Goal: Download file/media

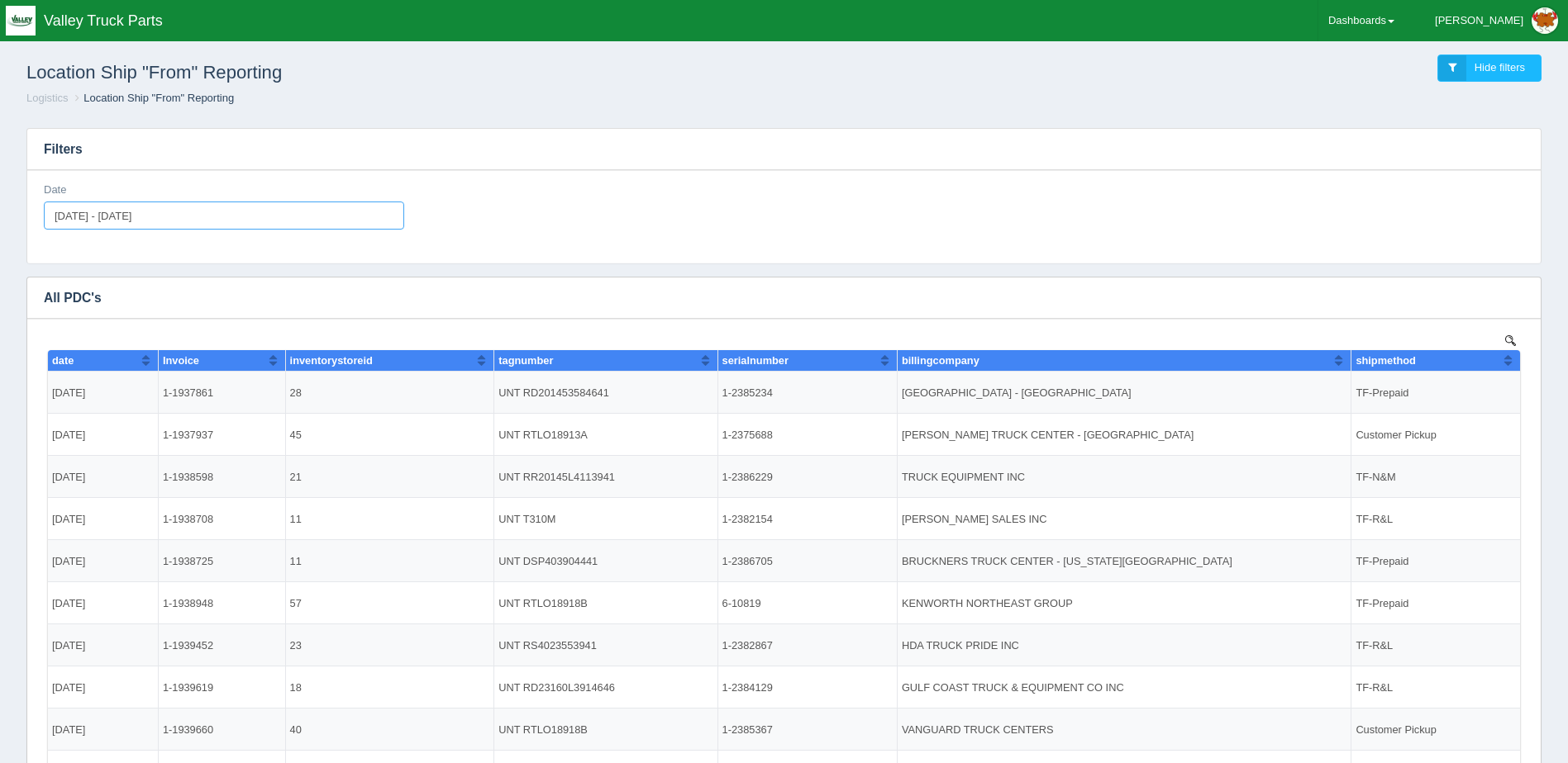
type input "2025-10-15"
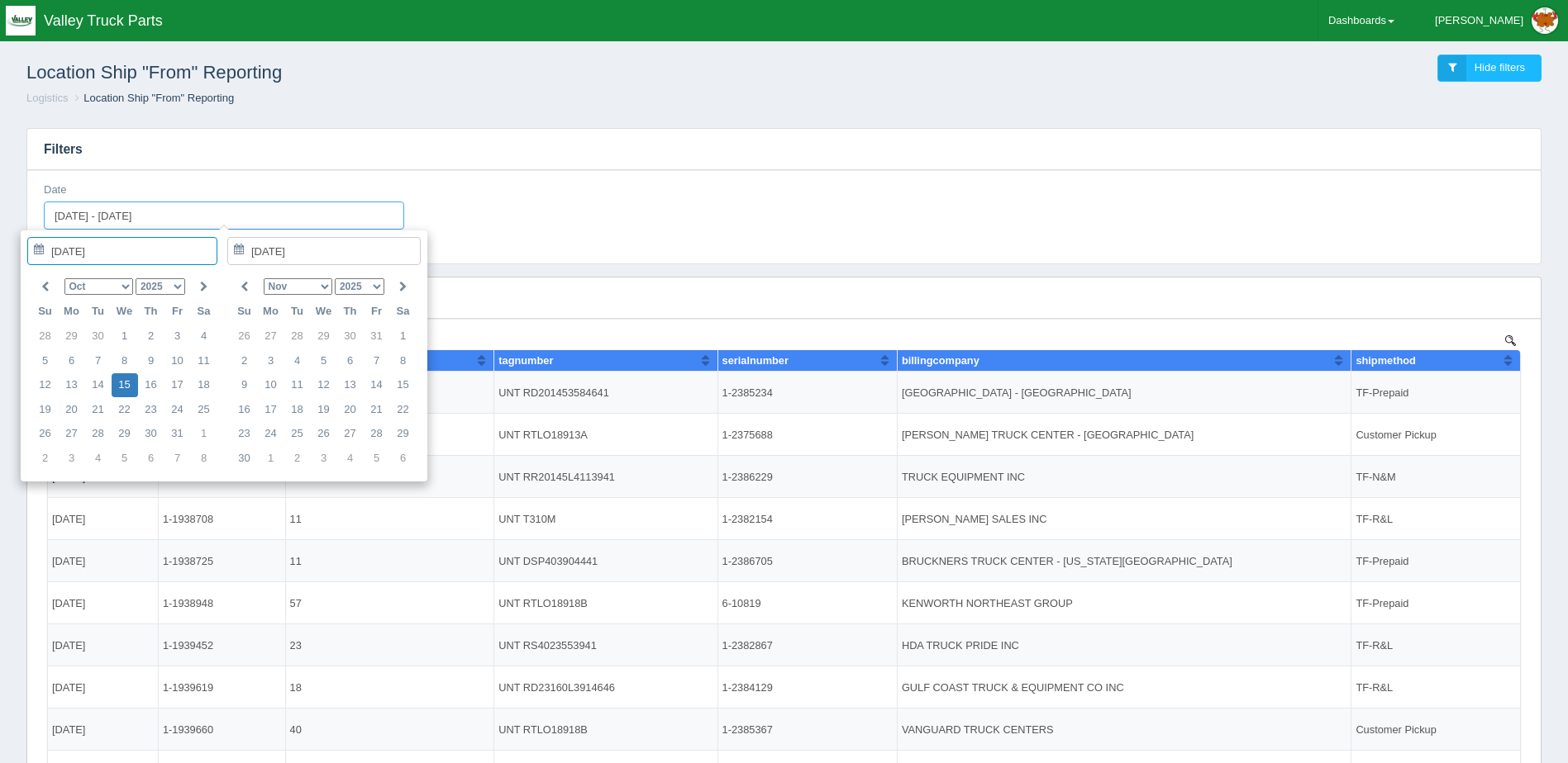
click at [289, 220] on input "2025-09-01 - 2025-09-30" at bounding box center [224, 215] width 361 height 28
type input "[DATE] - [DATE]"
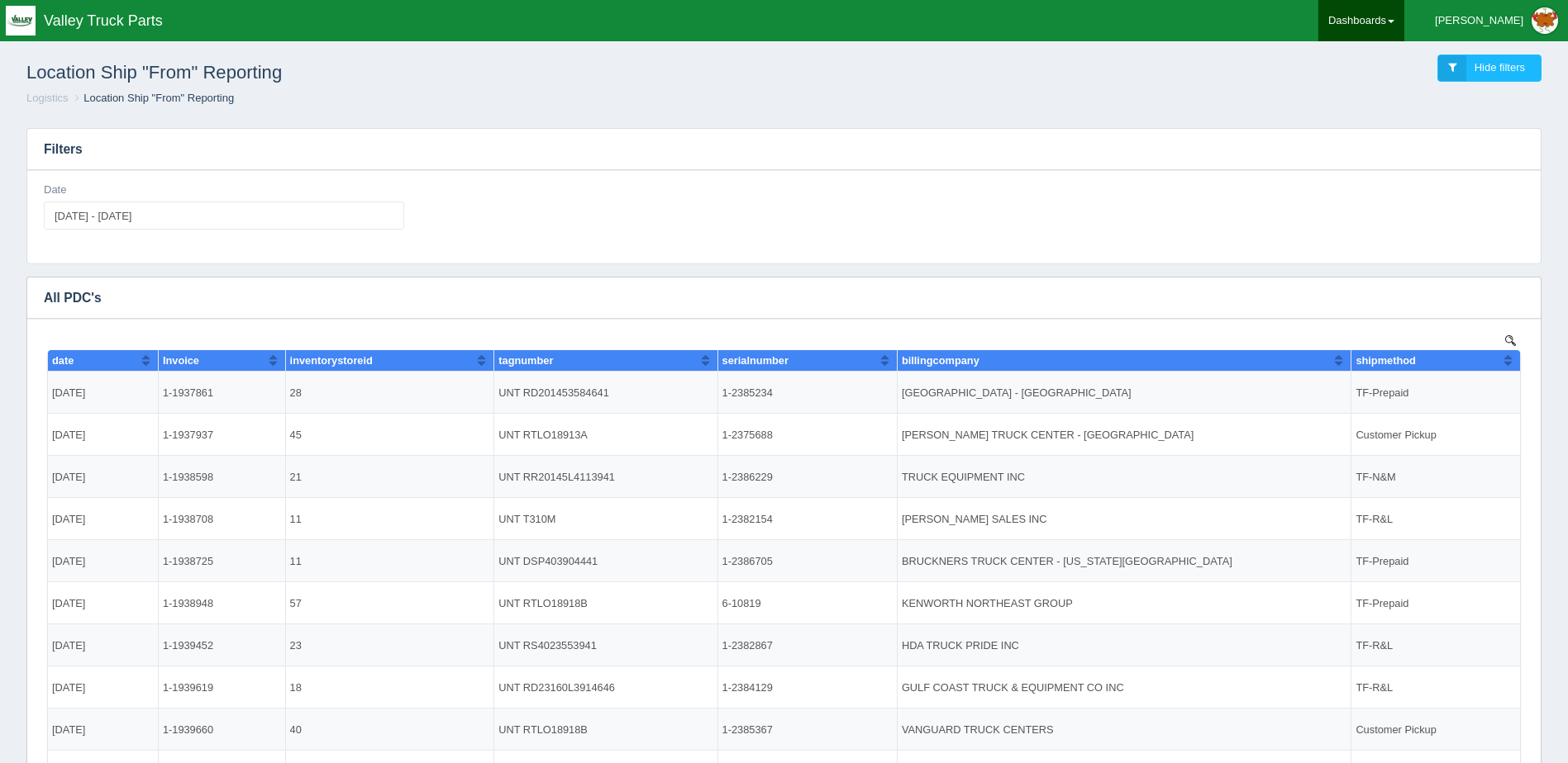
click at [1404, 19] on link "Dashboards" at bounding box center [1361, 21] width 85 height 41
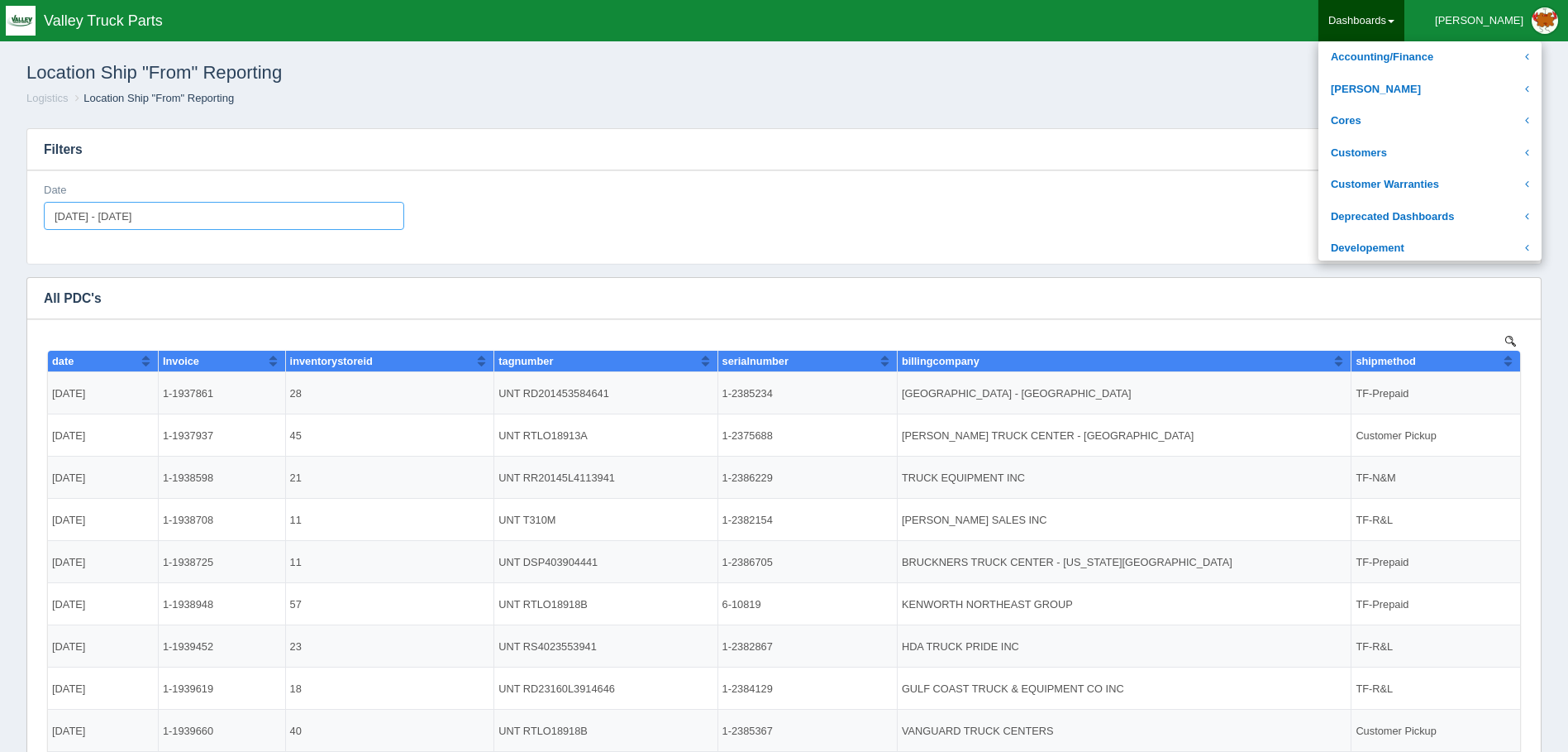
click at [389, 215] on input "[DATE] - [DATE]" at bounding box center [224, 215] width 361 height 29
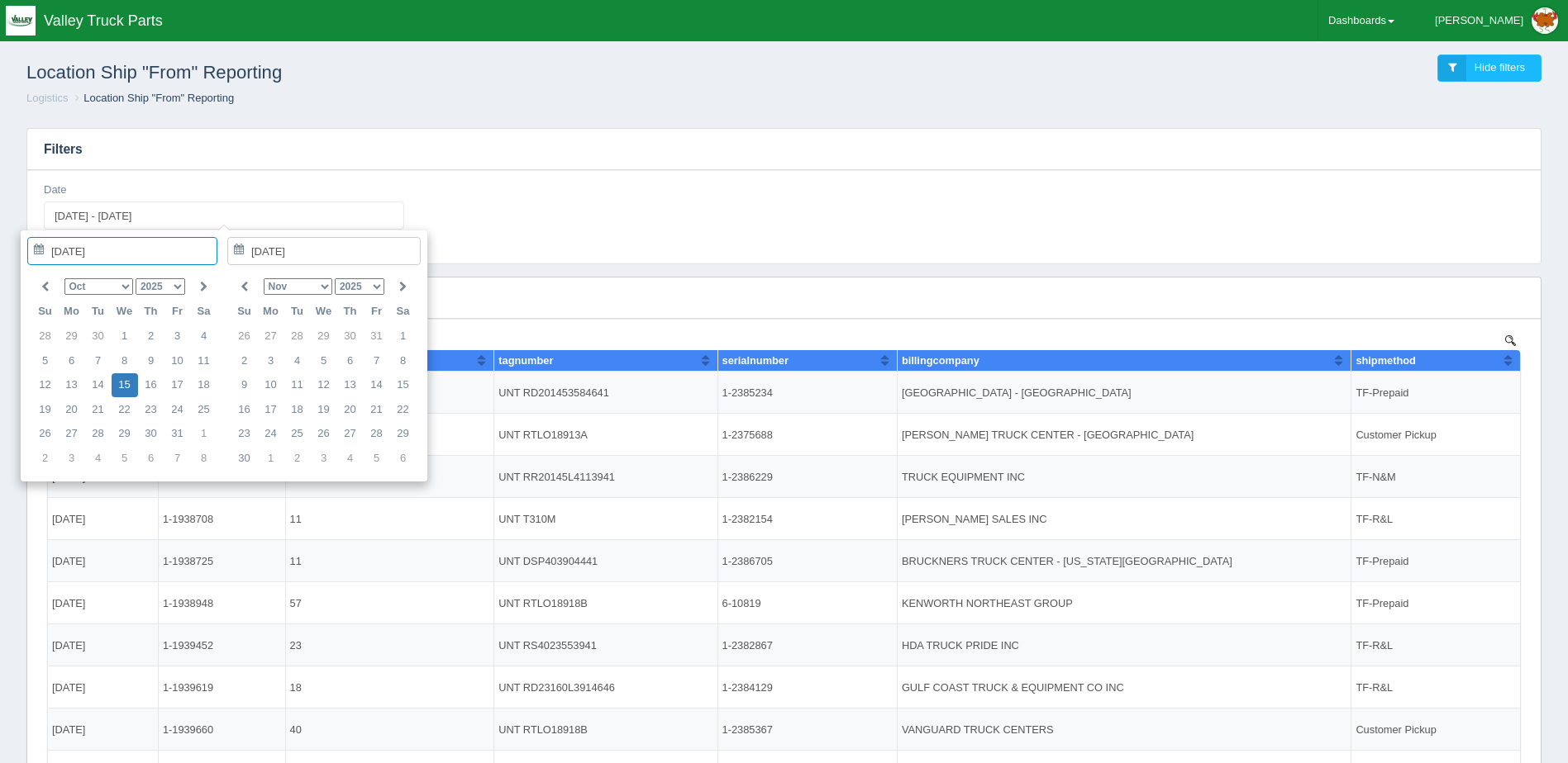
click at [461, 164] on h3 "Filters" at bounding box center [784, 149] width 1513 height 41
click at [333, 221] on input "[DATE] - [DATE]" at bounding box center [224, 215] width 361 height 28
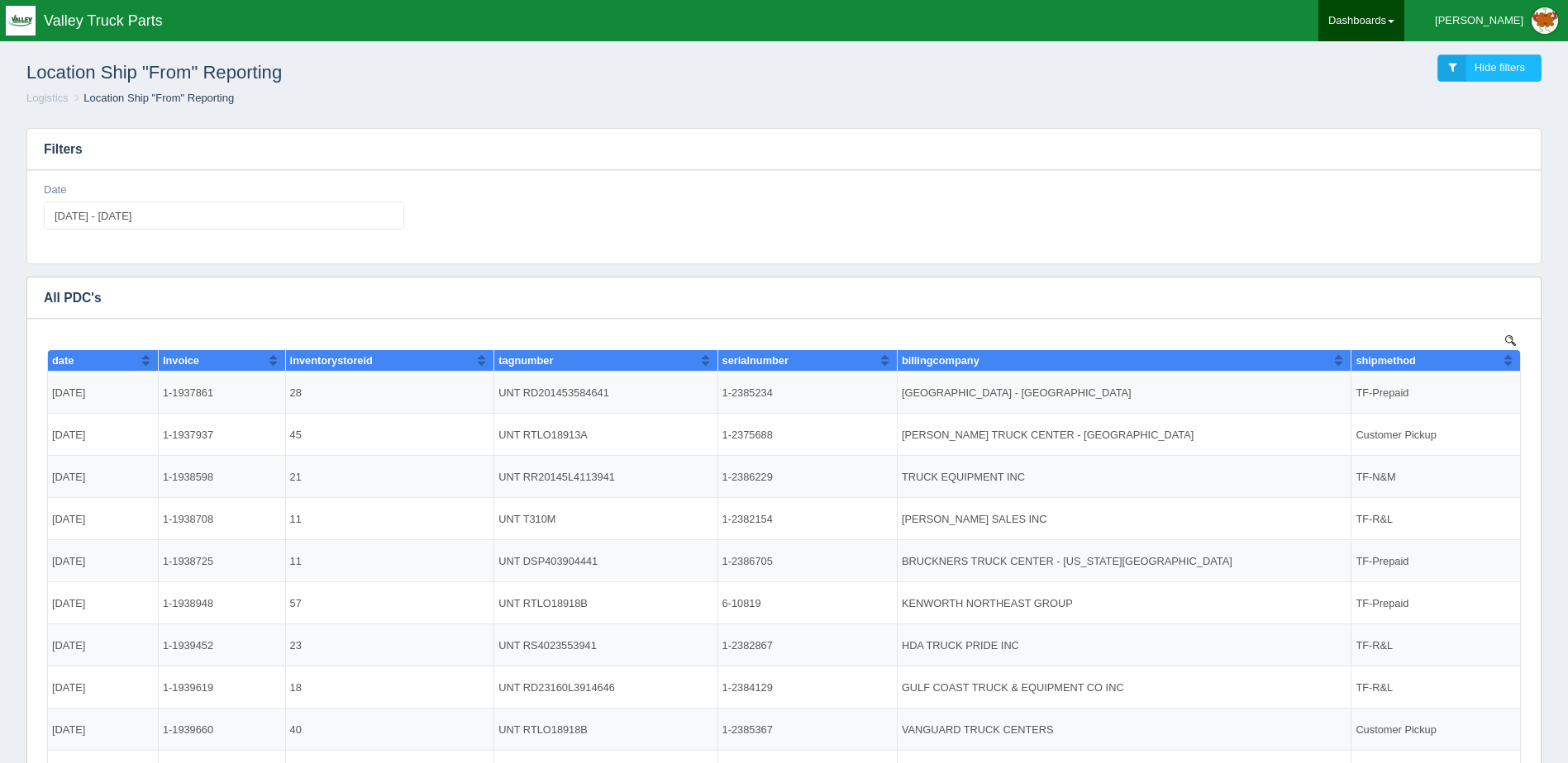
click at [1390, 15] on link "Dashboards" at bounding box center [1361, 21] width 85 height 41
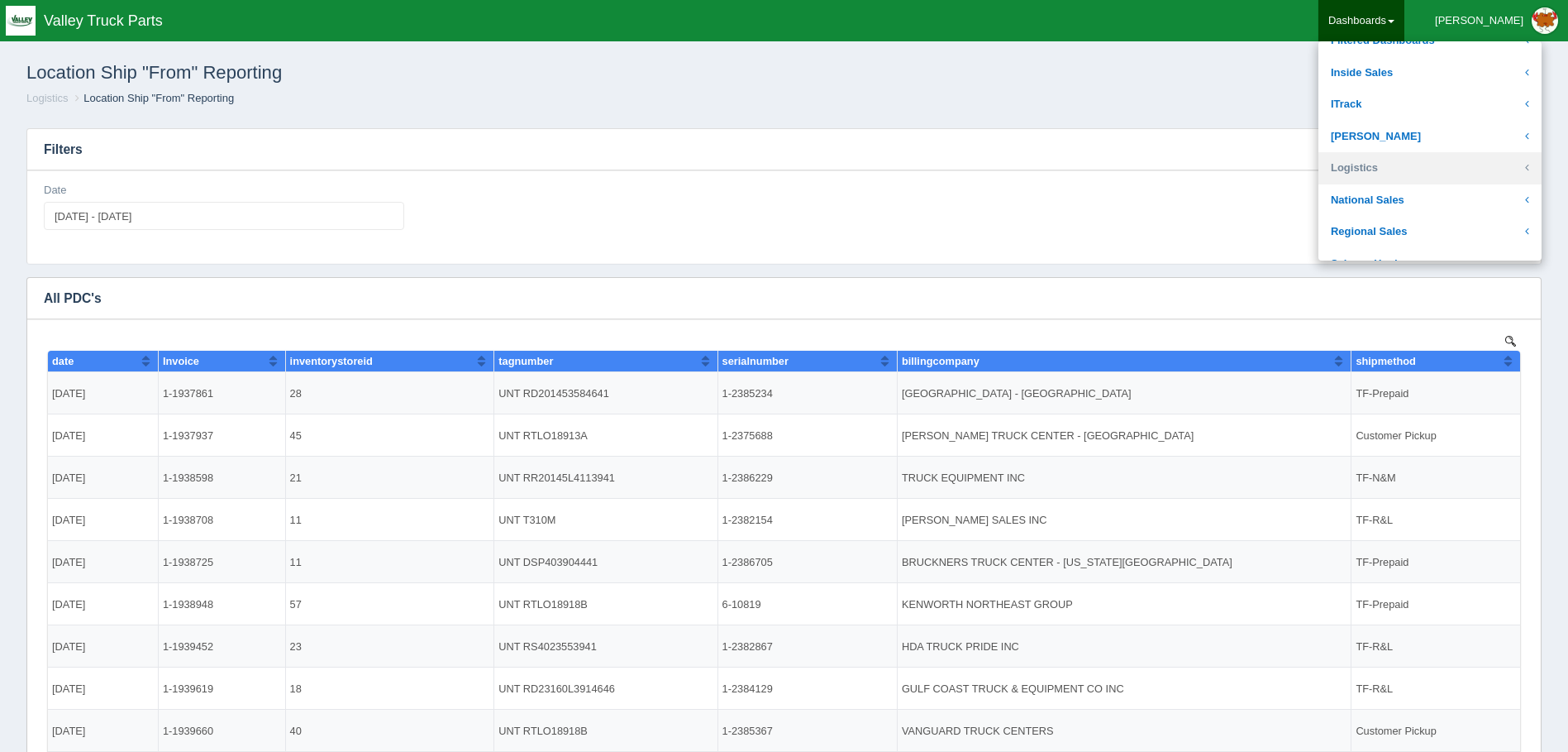
scroll to position [248, 0]
click at [1451, 155] on link "Logistics" at bounding box center [1429, 159] width 223 height 32
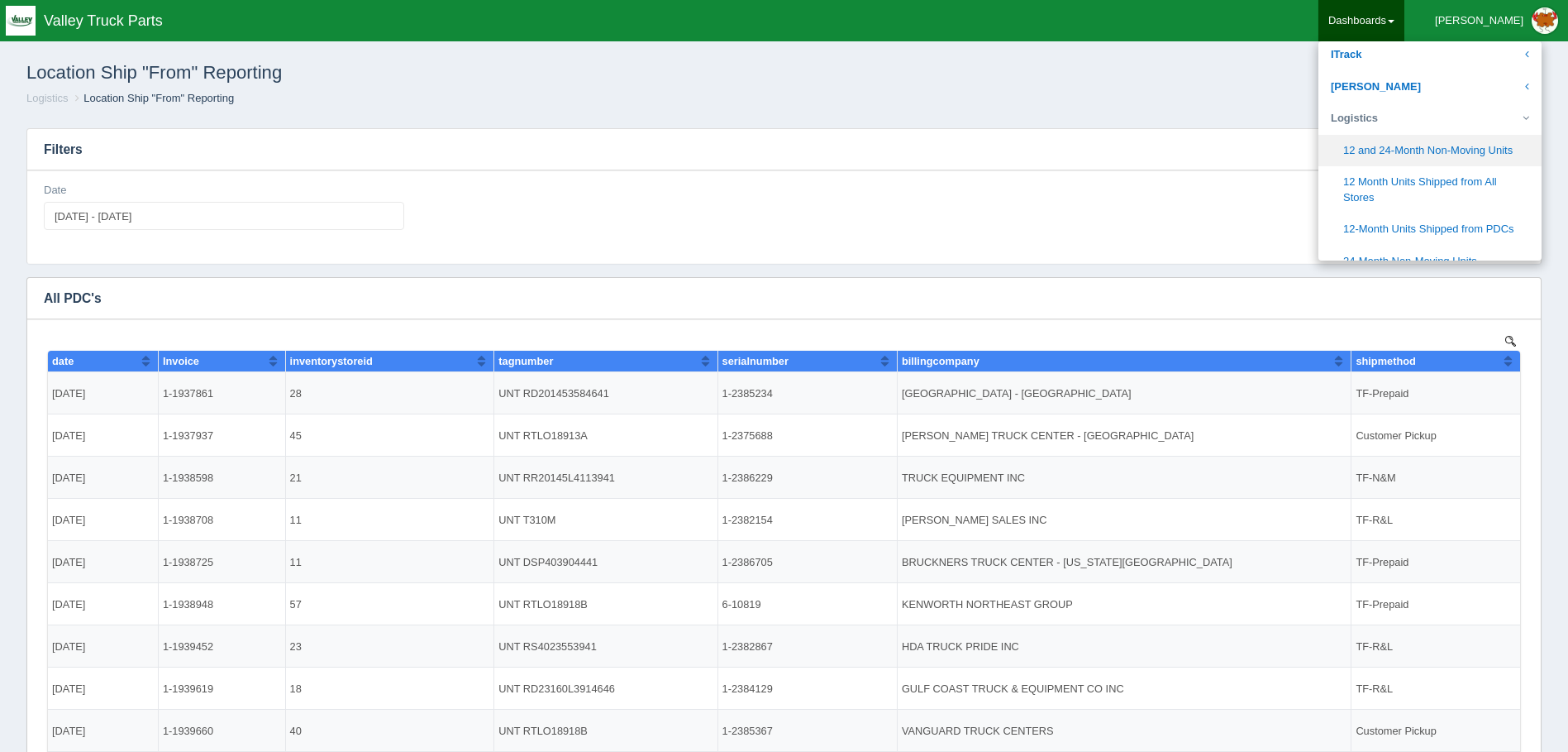
scroll to position [330, 0]
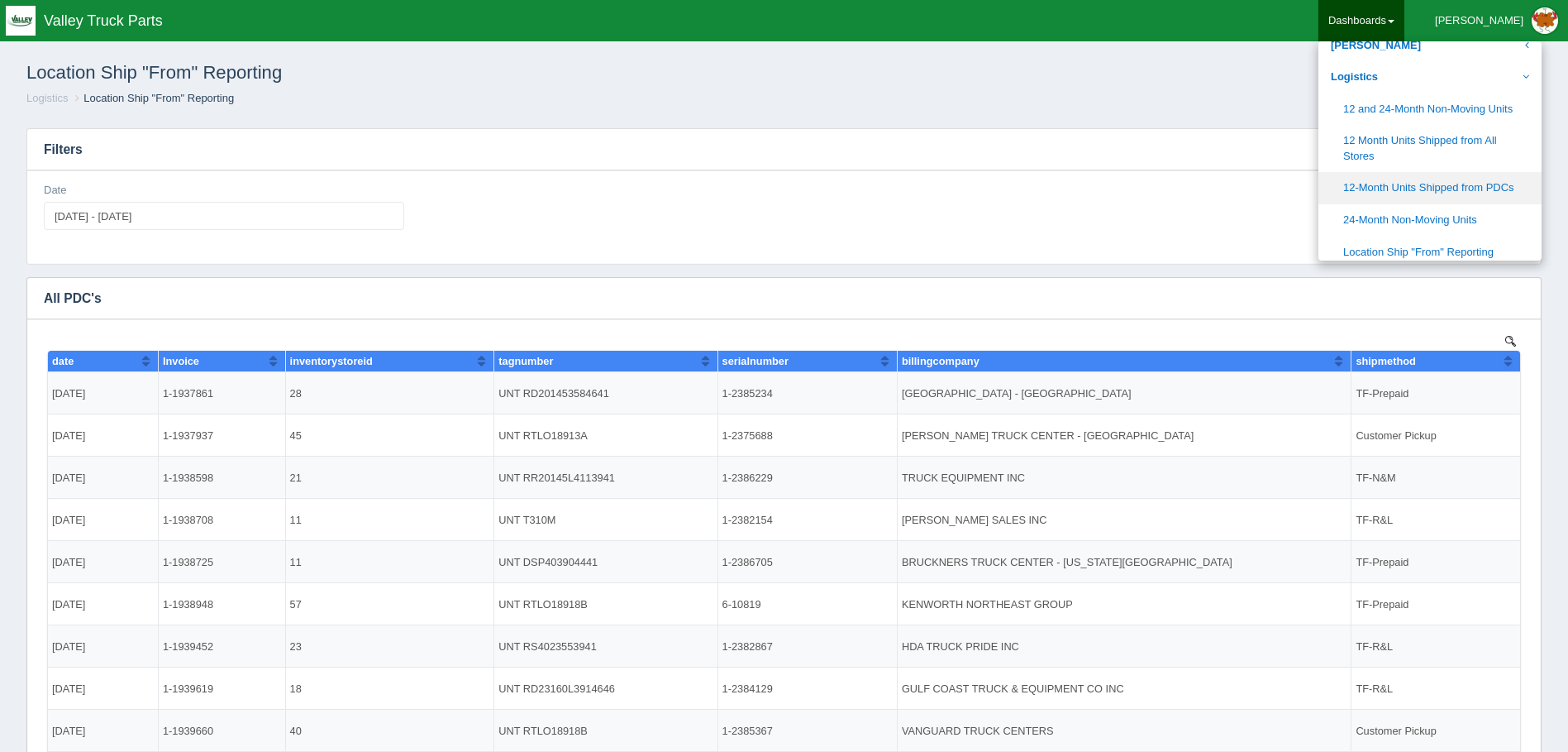
click at [1507, 190] on link "12-Month Units Shipped from PDCs" at bounding box center [1429, 188] width 223 height 32
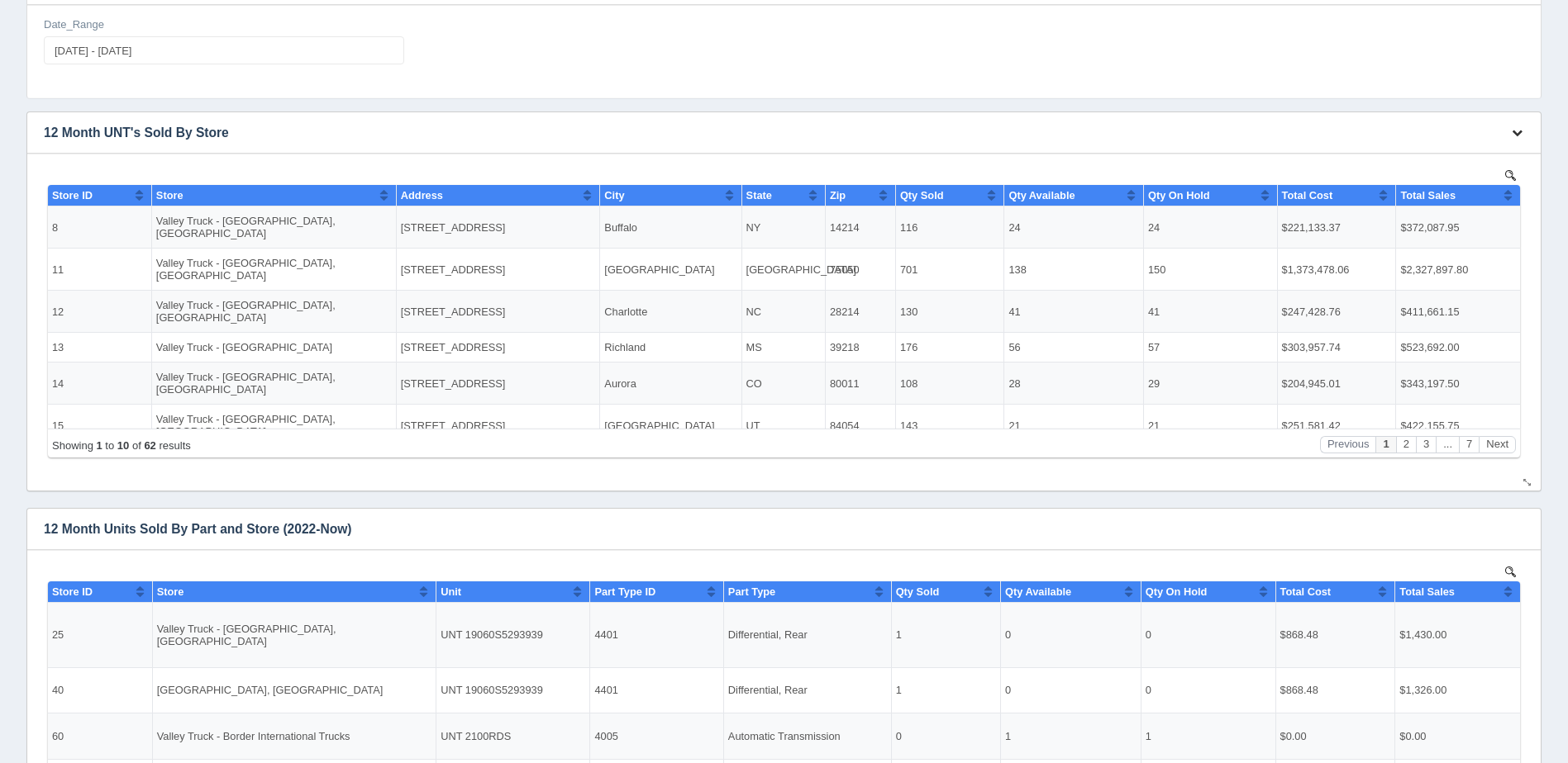
click at [1514, 129] on button "button" at bounding box center [1517, 134] width 23 height 26
click at [1428, 157] on link "Download CSV" at bounding box center [1462, 157] width 133 height 24
click at [1482, 158] on link "Download CSV" at bounding box center [1462, 157] width 133 height 24
click at [1434, 156] on link "Download CSV" at bounding box center [1462, 157] width 133 height 24
click at [992, 476] on div "No data found." at bounding box center [784, 321] width 1481 height 337
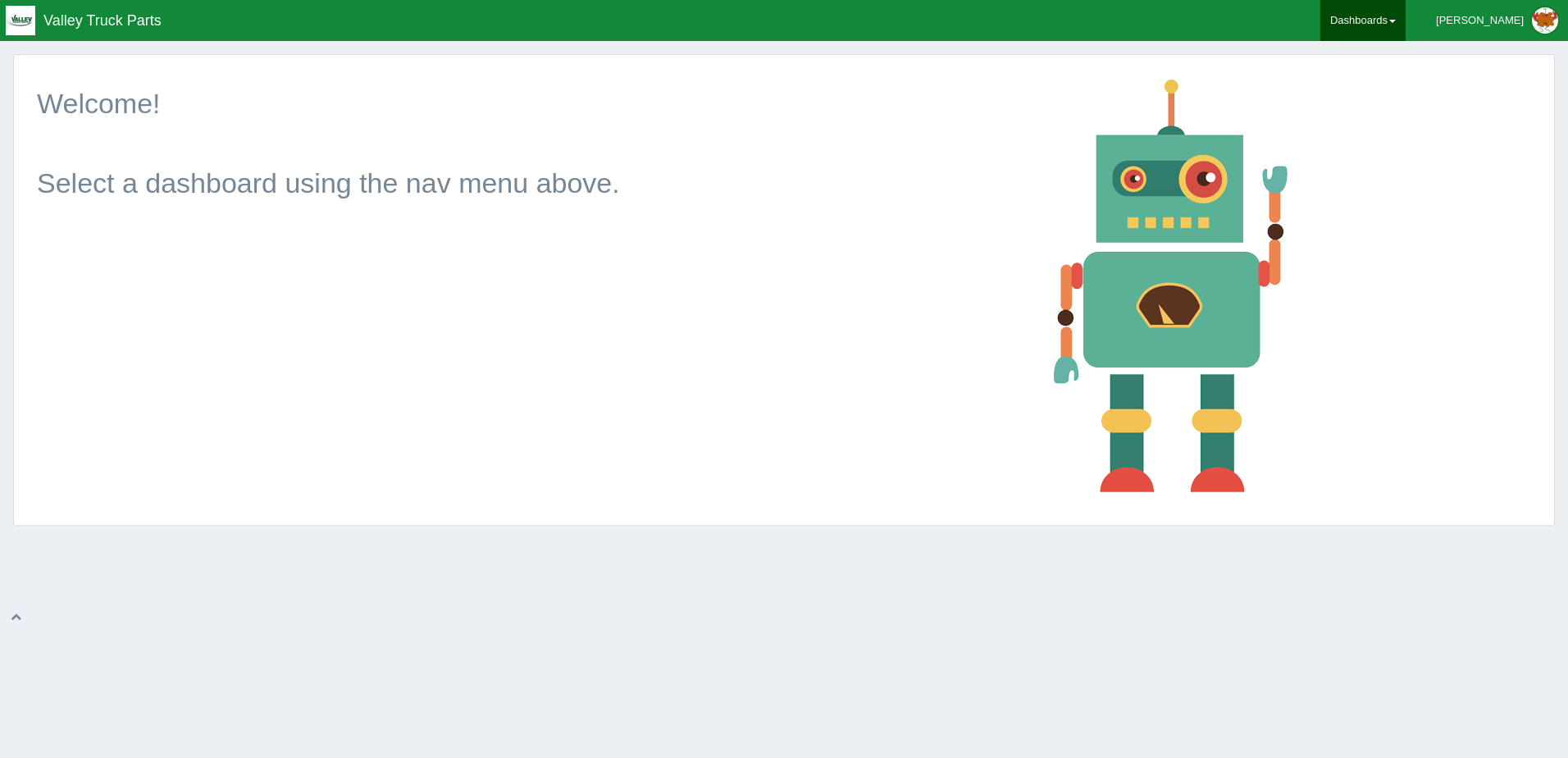
click at [1406, 13] on link "Dashboards" at bounding box center [1362, 20] width 85 height 41
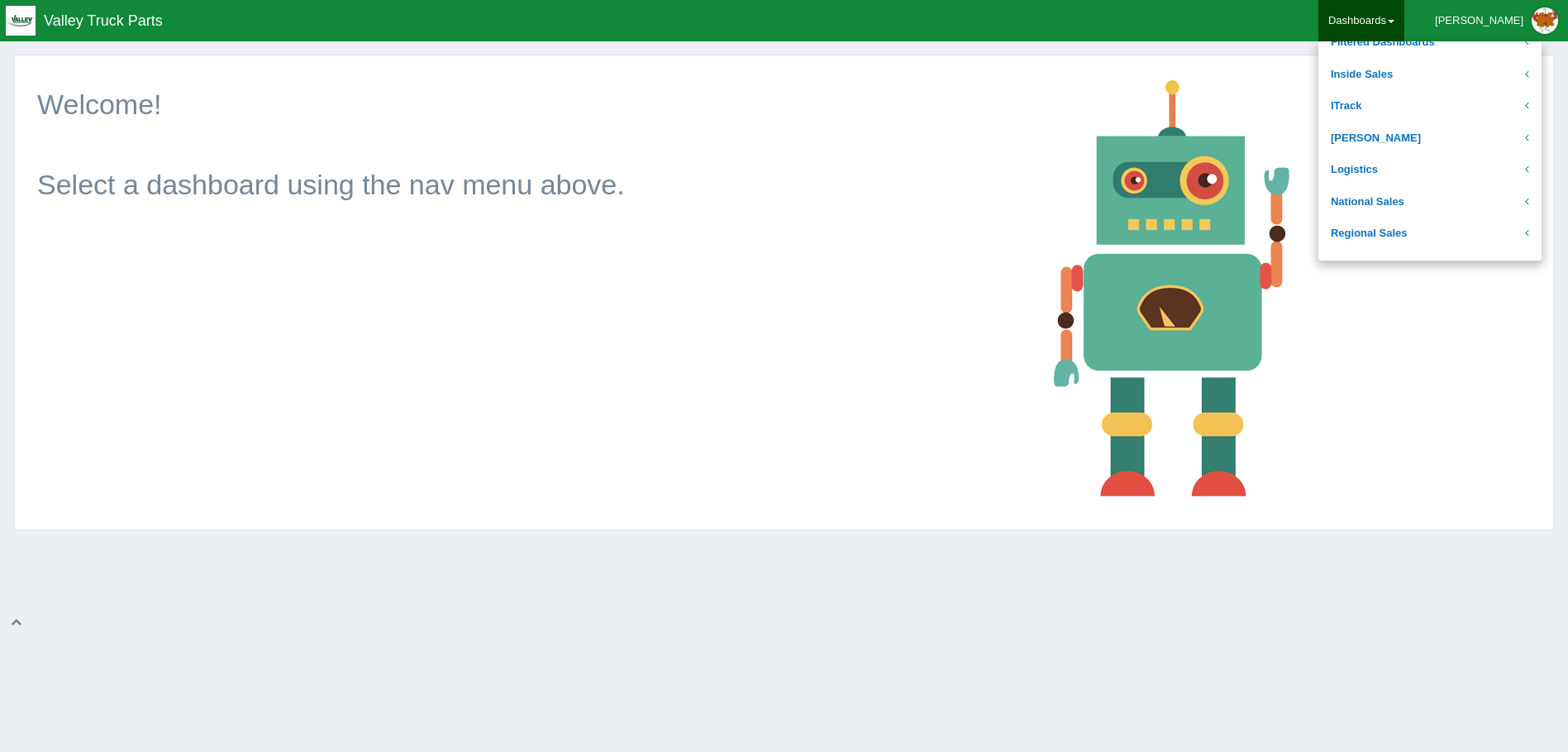
scroll to position [248, 0]
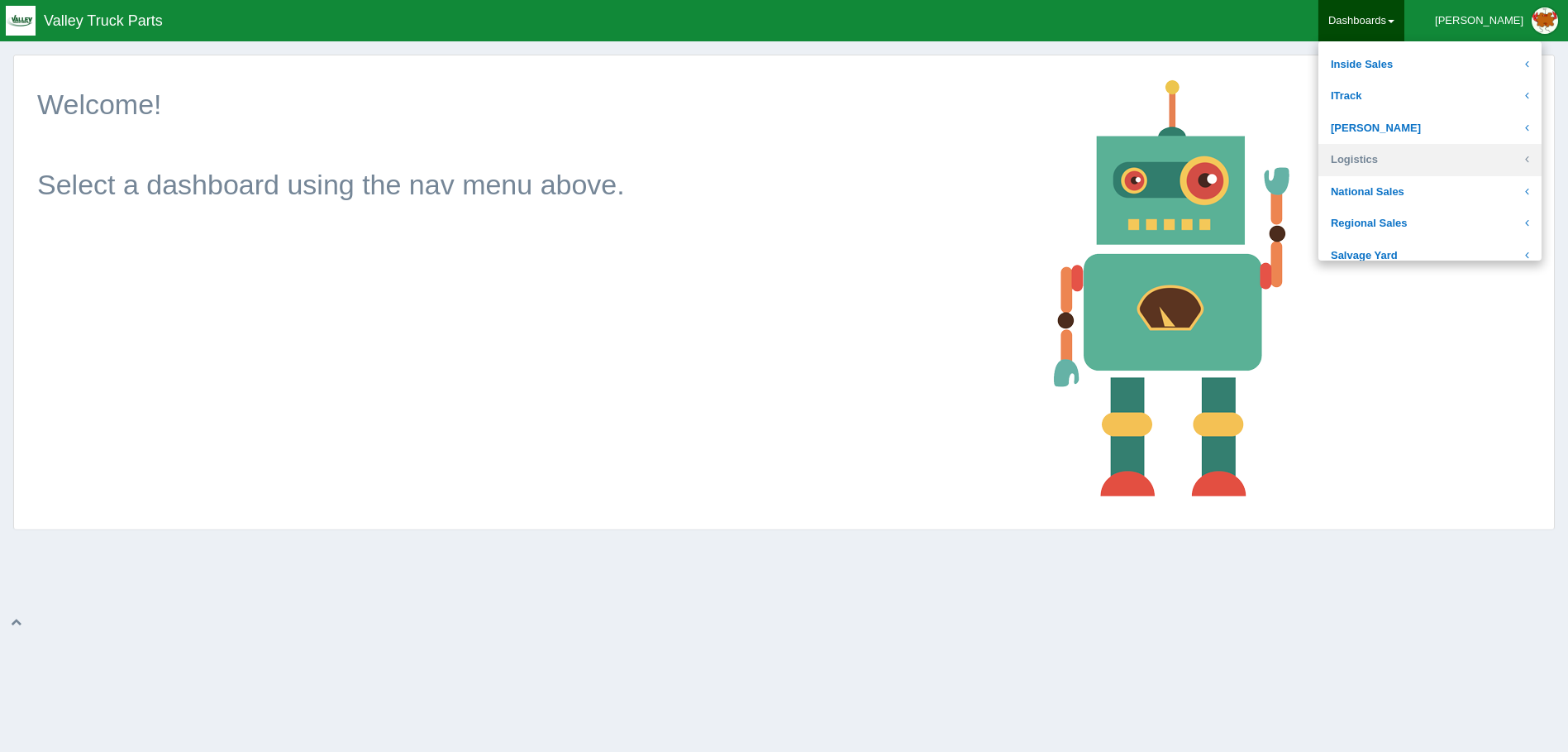
click at [1424, 169] on link "Logistics" at bounding box center [1429, 159] width 223 height 32
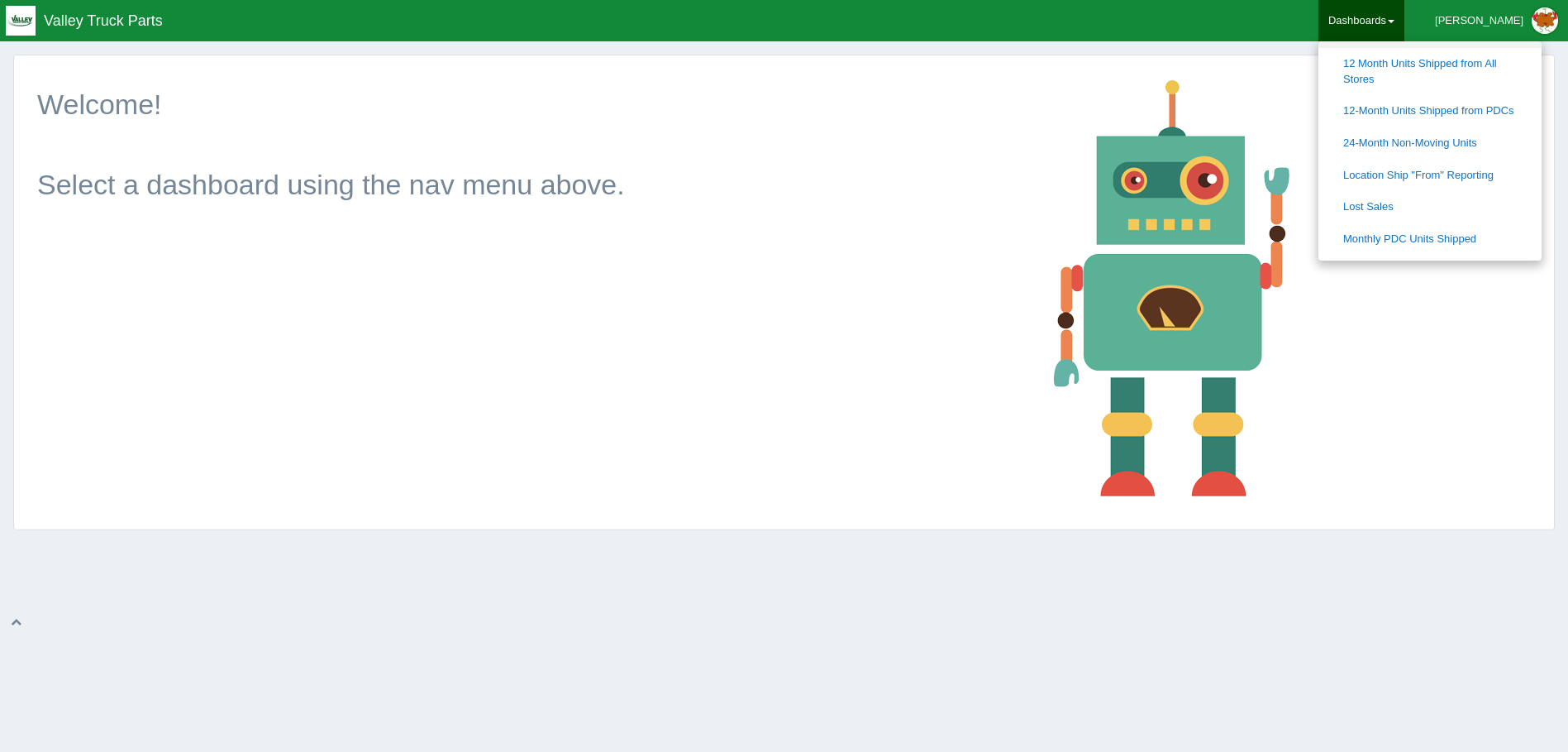
scroll to position [414, 0]
click at [1478, 105] on link "12-Month Units Shipped from PDCs" at bounding box center [1429, 105] width 223 height 32
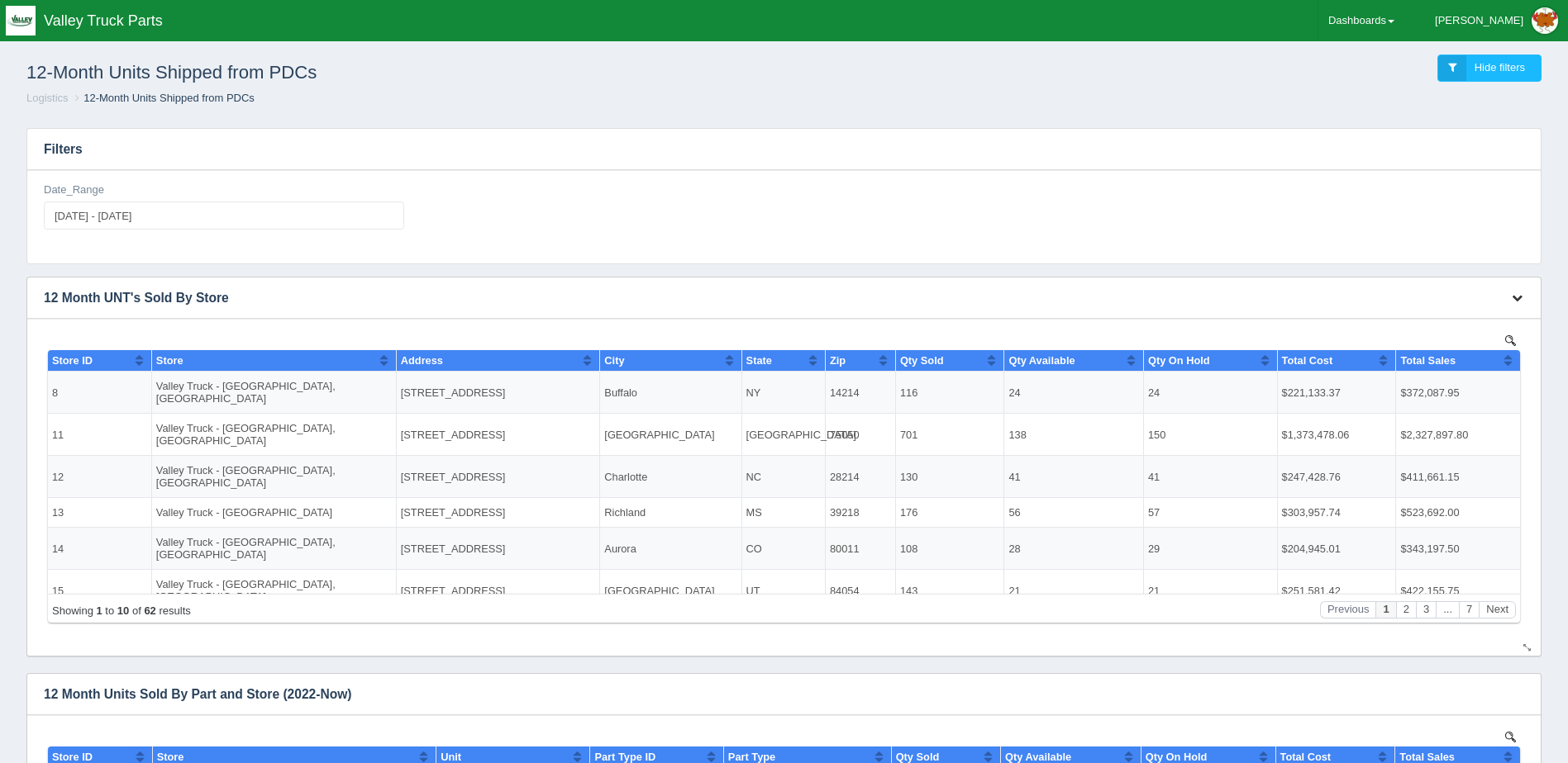
click at [1521, 296] on icon "button" at bounding box center [1517, 298] width 11 height 11
click at [1438, 330] on link "Download CSV" at bounding box center [1462, 322] width 133 height 24
click at [1007, 229] on div "Date_Range 2025-10-15 - 2025-10-15" at bounding box center [784, 212] width 1493 height 60
click at [1398, 20] on link "Dashboards" at bounding box center [1361, 21] width 85 height 41
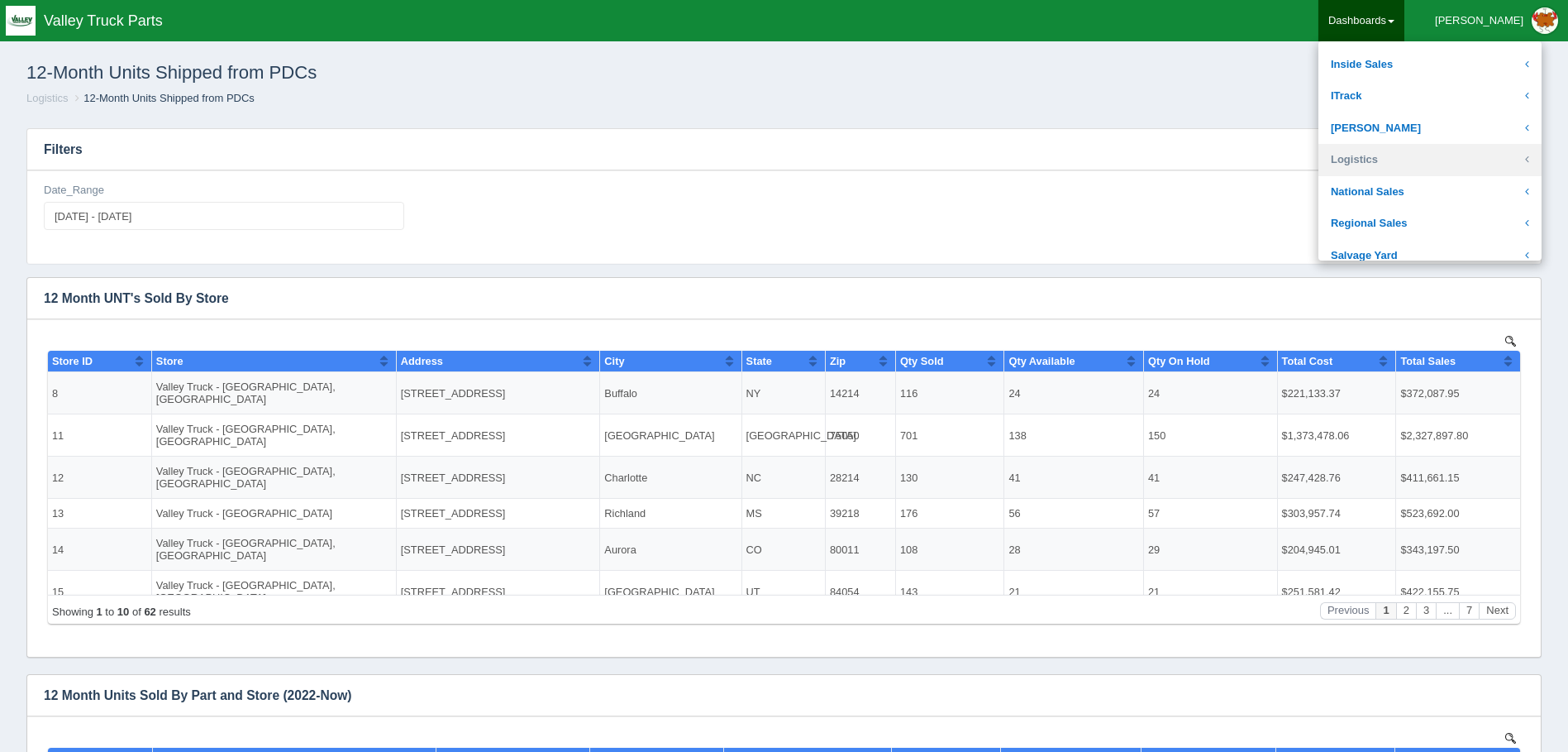
click at [1434, 148] on link "Logistics" at bounding box center [1429, 159] width 223 height 32
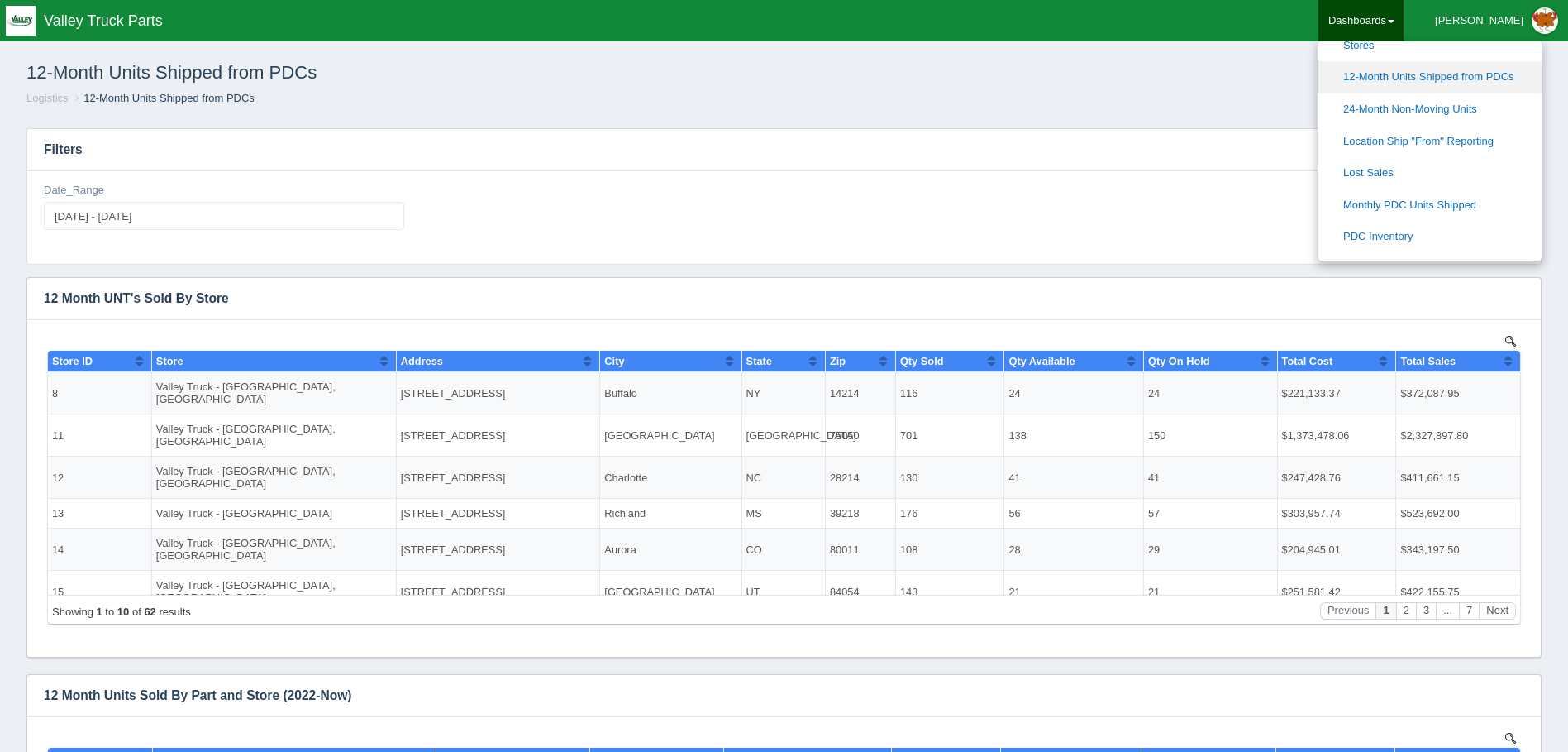
scroll to position [414, 0]
click at [1484, 56] on link "12 Month Units Shipped from All Stores" at bounding box center [1429, 66] width 223 height 47
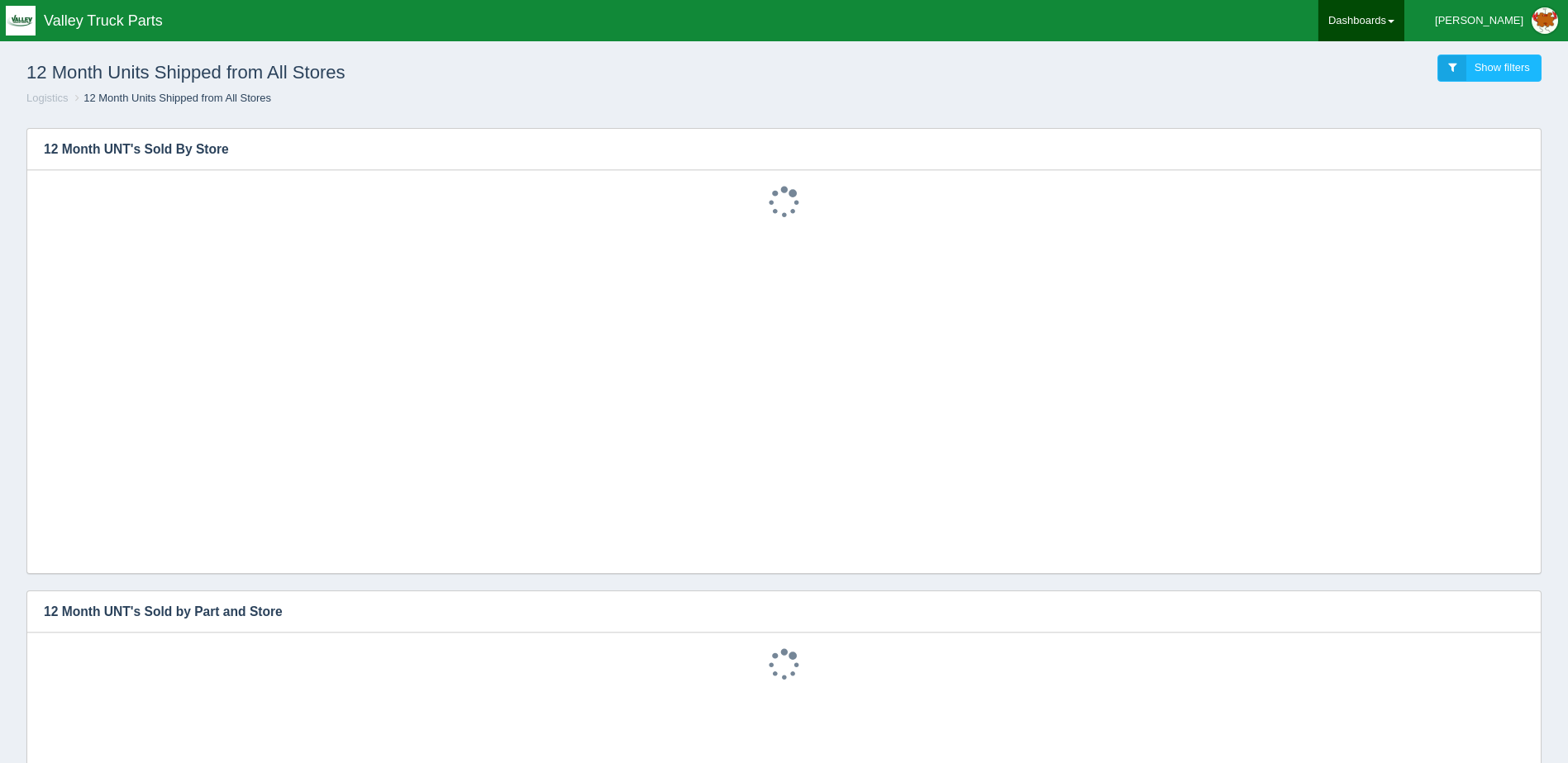
click at [1404, 16] on link "Dashboards" at bounding box center [1361, 21] width 85 height 41
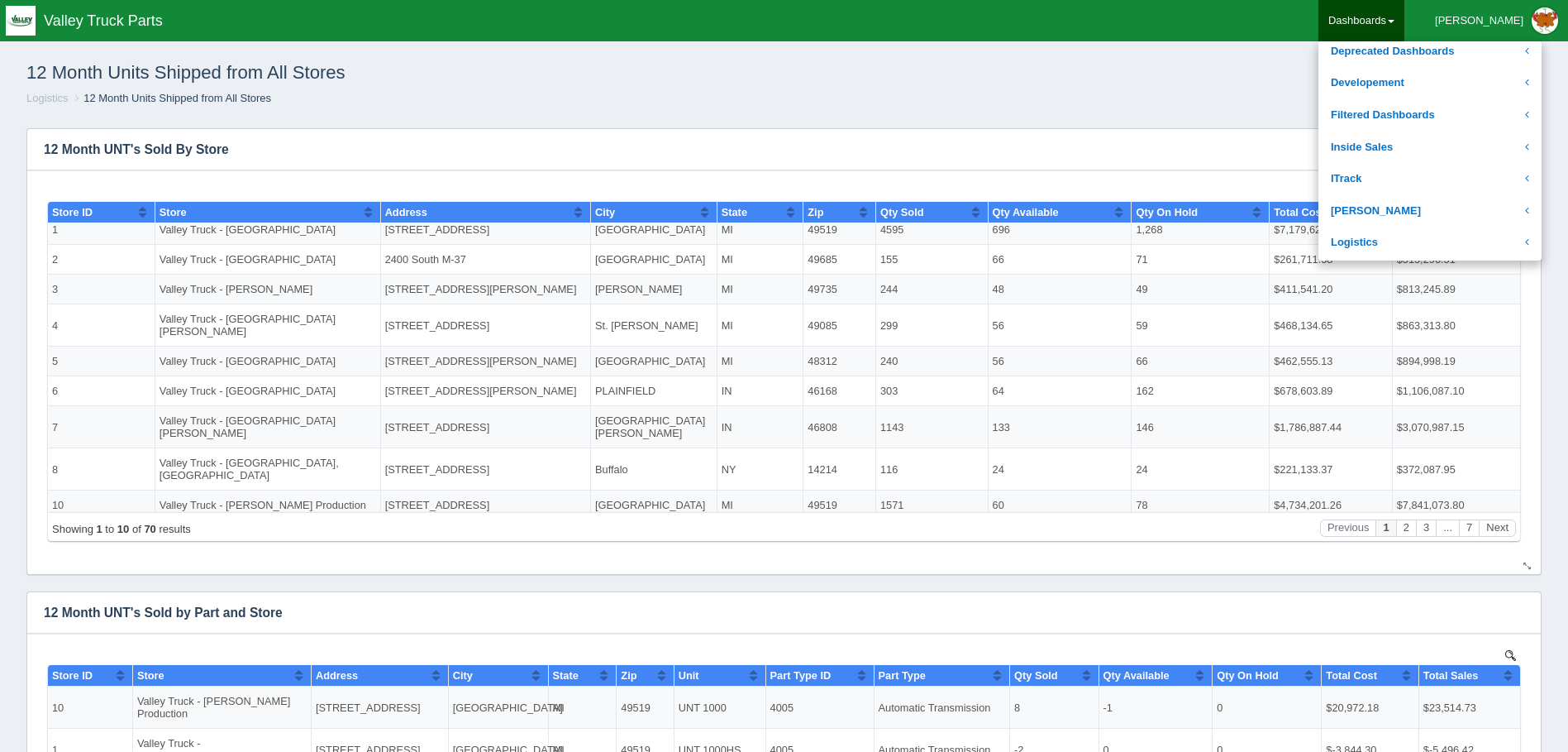
drag, startPoint x: 1122, startPoint y: 153, endPoint x: 1166, endPoint y: 156, distance: 44.1
click at [1122, 153] on h3 "12 Month UNT's Sold By Store" at bounding box center [758, 149] width 1463 height 41
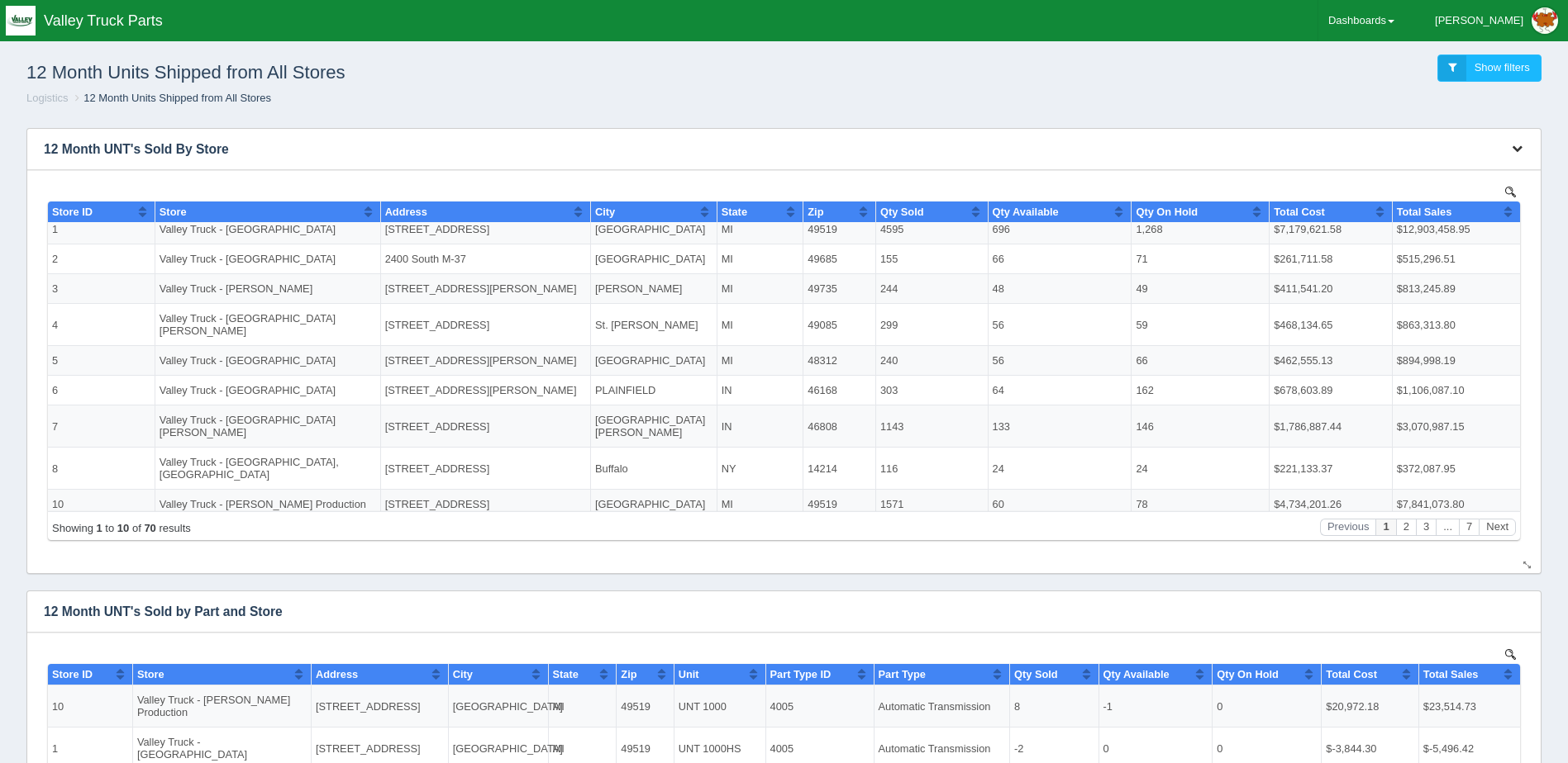
click at [1518, 149] on icon "button" at bounding box center [1517, 148] width 11 height 11
click at [1474, 159] on h3 "12 Month UNT's Sold By Store" at bounding box center [758, 149] width 1463 height 41
click at [1509, 161] on button "button" at bounding box center [1517, 149] width 23 height 26
click at [1483, 174] on link "Download CSV" at bounding box center [1462, 174] width 133 height 24
